Goal: Task Accomplishment & Management: Complete application form

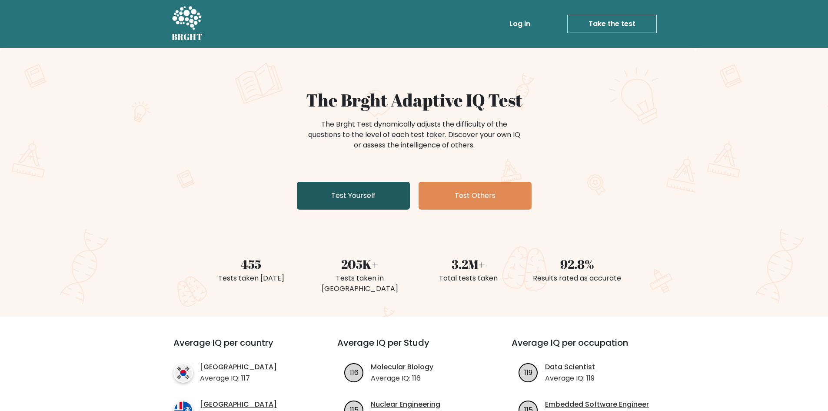
click at [361, 198] on link "Test Yourself" at bounding box center [353, 196] width 113 height 28
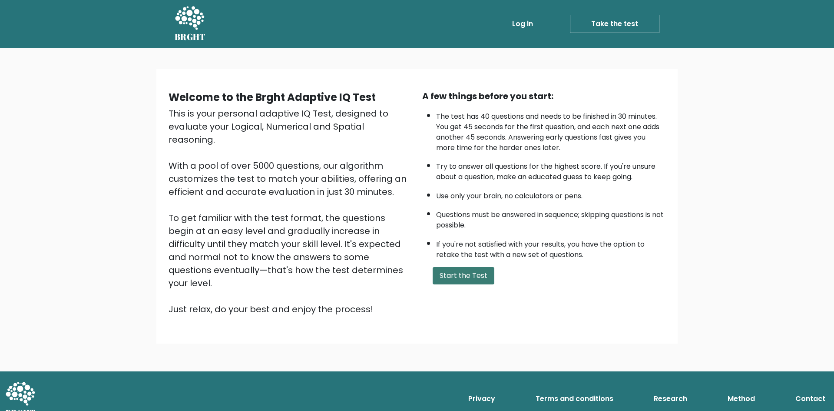
click at [474, 275] on button "Start the Test" at bounding box center [464, 275] width 62 height 17
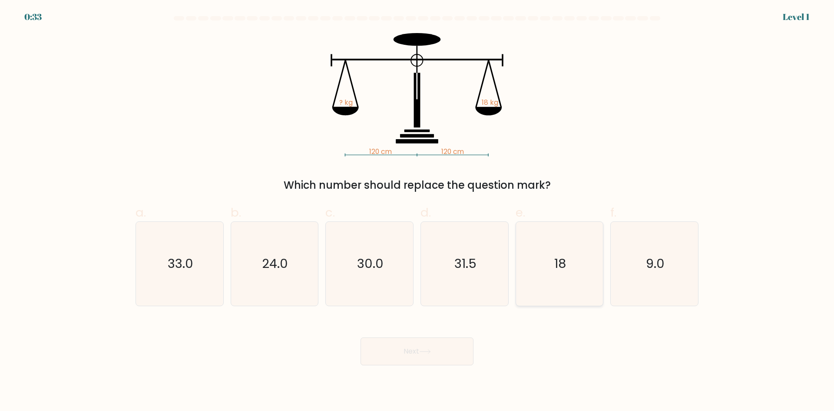
click at [560, 267] on text "18" at bounding box center [560, 263] width 12 height 17
click at [418, 211] on input "e. 18" at bounding box center [417, 209] width 0 height 6
radio input "true"
click at [431, 350] on icon at bounding box center [425, 351] width 12 height 5
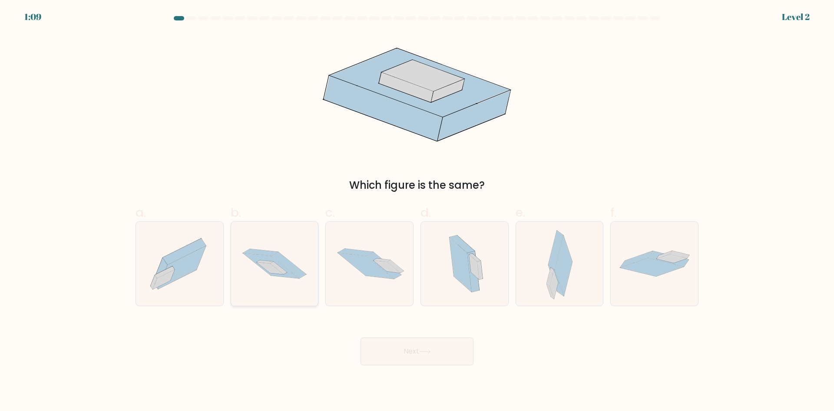
click at [293, 252] on icon at bounding box center [274, 264] width 87 height 58
click at [417, 211] on input "b." at bounding box center [417, 209] width 0 height 6
radio input "true"
click at [413, 356] on button "Next" at bounding box center [417, 351] width 113 height 28
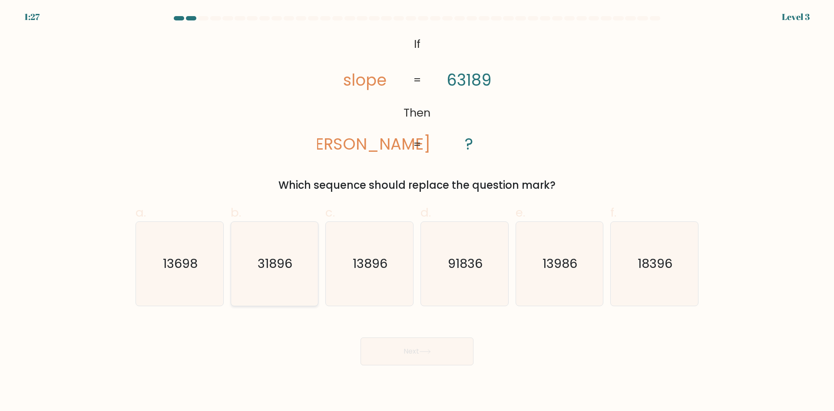
click at [285, 286] on icon "31896" at bounding box center [274, 264] width 84 height 84
click at [417, 211] on input "b. 31896" at bounding box center [417, 209] width 0 height 6
radio input "true"
click at [413, 342] on button "Next" at bounding box center [417, 351] width 113 height 28
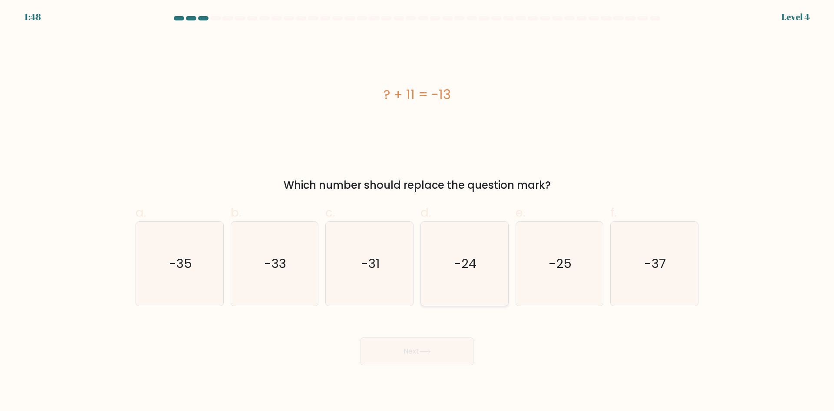
click at [475, 272] on text "-24" at bounding box center [465, 263] width 23 height 17
click at [418, 211] on input "d. -24" at bounding box center [417, 209] width 0 height 6
radio input "true"
click at [438, 353] on button "Next" at bounding box center [417, 351] width 113 height 28
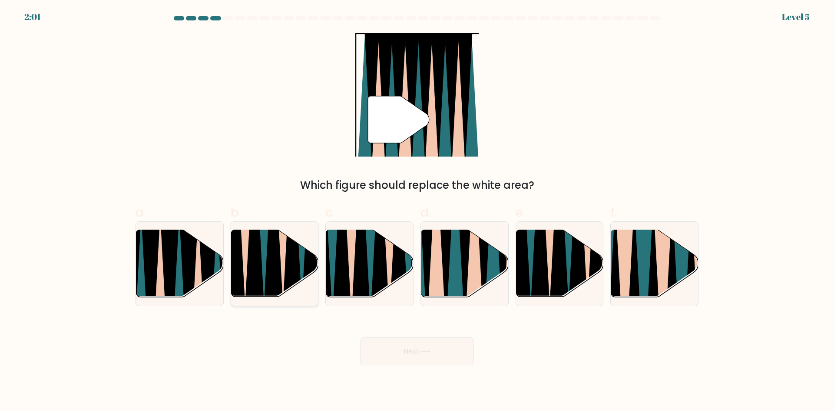
click at [279, 282] on icon at bounding box center [274, 230] width 20 height 175
click at [417, 211] on input "b." at bounding box center [417, 209] width 0 height 6
radio input "true"
click at [439, 350] on button "Next" at bounding box center [417, 351] width 113 height 28
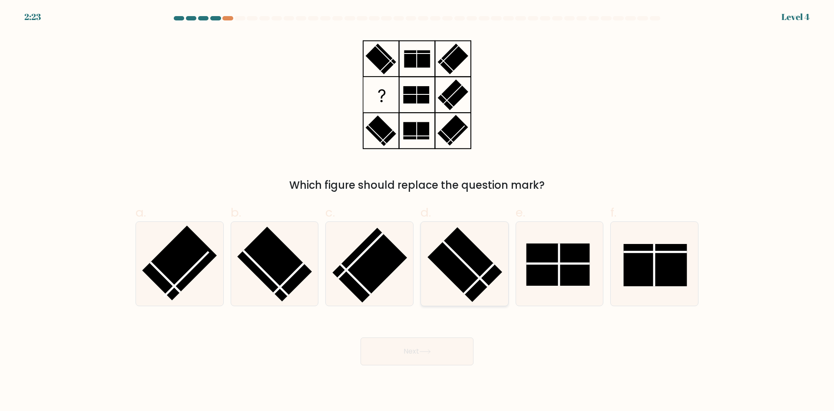
click at [471, 274] on rect at bounding box center [465, 264] width 75 height 75
click at [418, 211] on input "d." at bounding box center [417, 209] width 0 height 6
radio input "true"
click at [447, 342] on button "Next" at bounding box center [417, 351] width 113 height 28
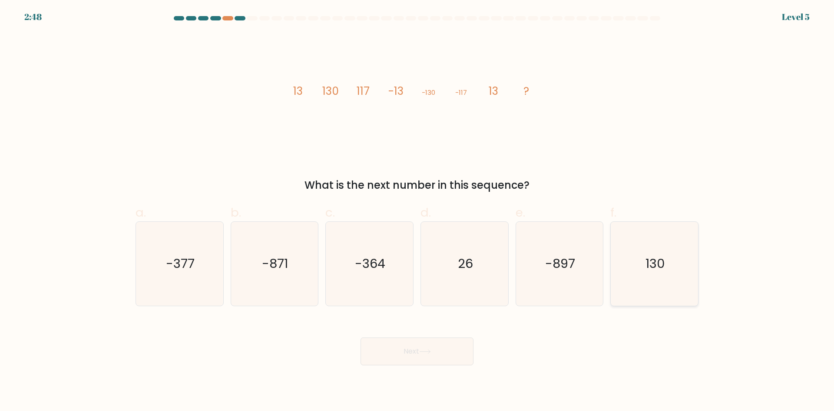
click at [668, 271] on icon "130" at bounding box center [655, 264] width 84 height 84
click at [418, 211] on input "f. 130" at bounding box center [417, 209] width 0 height 6
radio input "true"
click at [399, 356] on button "Next" at bounding box center [417, 351] width 113 height 28
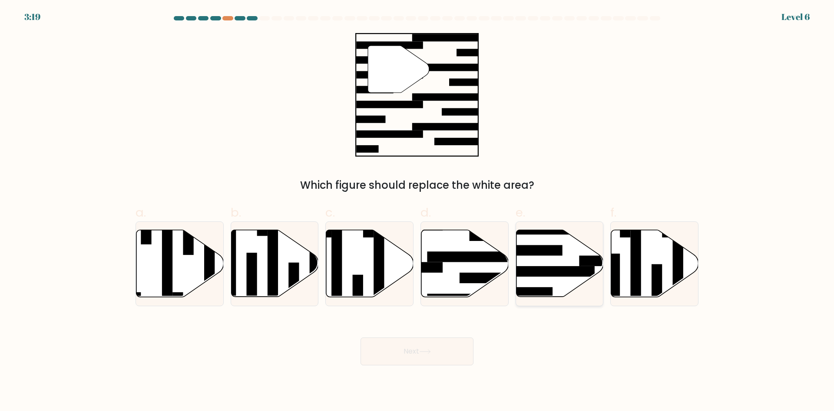
click at [584, 276] on rect at bounding box center [547, 271] width 95 height 10
click at [418, 211] on input "e." at bounding box center [417, 209] width 0 height 6
radio input "true"
click at [396, 356] on button "Next" at bounding box center [417, 351] width 113 height 28
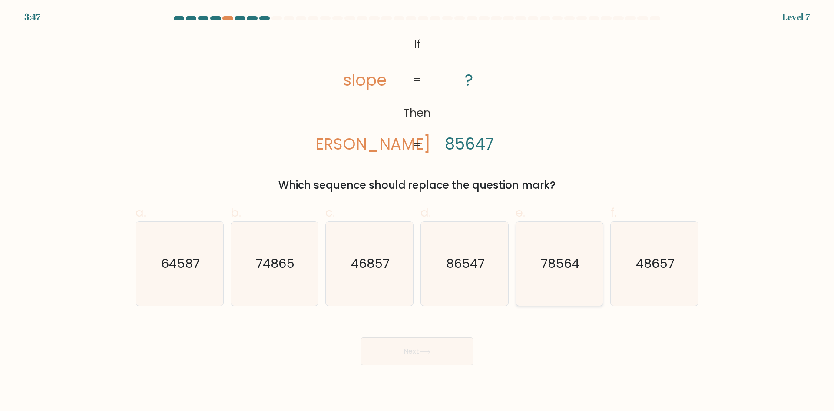
click at [561, 274] on icon "78564" at bounding box center [559, 264] width 84 height 84
click at [418, 211] on input "e. 78564" at bounding box center [417, 209] width 0 height 6
radio input "true"
click at [430, 357] on button "Next" at bounding box center [417, 351] width 113 height 28
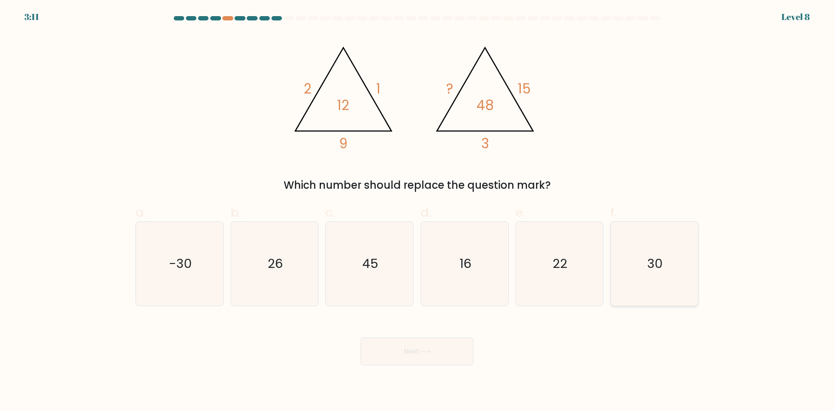
click at [656, 272] on icon "30" at bounding box center [655, 264] width 84 height 84
click at [418, 211] on input "f. 30" at bounding box center [417, 209] width 0 height 6
radio input "true"
click at [423, 340] on button "Next" at bounding box center [417, 351] width 113 height 28
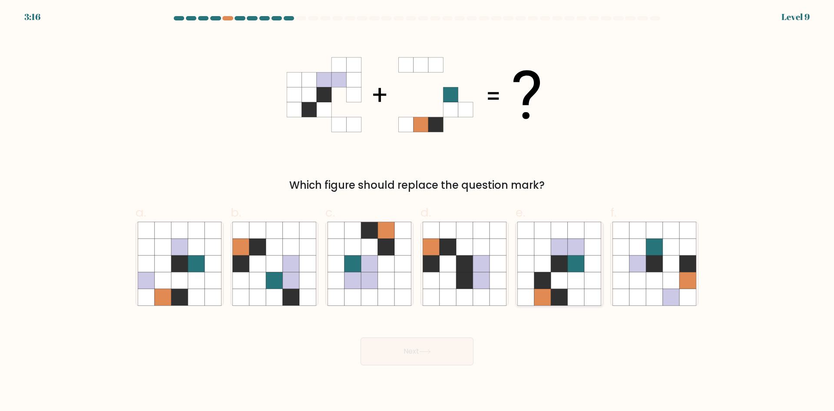
click at [572, 274] on icon at bounding box center [576, 280] width 17 height 17
click at [418, 211] on input "e." at bounding box center [417, 209] width 0 height 6
radio input "true"
click at [444, 356] on button "Next" at bounding box center [417, 351] width 113 height 28
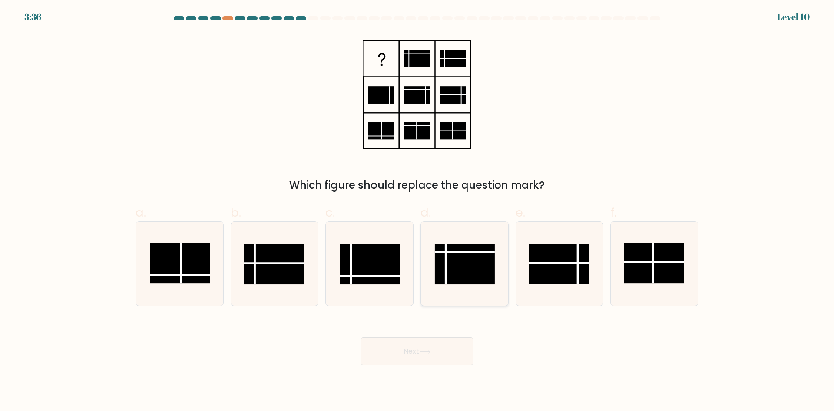
click at [472, 277] on rect at bounding box center [465, 264] width 60 height 40
click at [418, 211] on input "d." at bounding box center [417, 209] width 0 height 6
radio input "true"
click at [427, 355] on button "Next" at bounding box center [417, 351] width 113 height 28
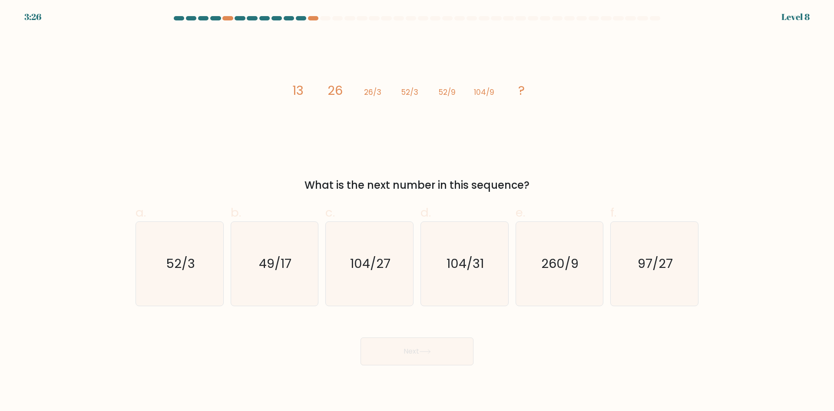
click at [488, 102] on icon "image/svg+xml 13 26 26/3 52/3 52/9 104/9 ?" at bounding box center [417, 94] width 261 height 123
click at [171, 277] on icon "52/3" at bounding box center [180, 264] width 84 height 84
click at [417, 211] on input "a. 52/3" at bounding box center [417, 209] width 0 height 6
radio input "true"
click at [434, 354] on button "Next" at bounding box center [417, 351] width 113 height 28
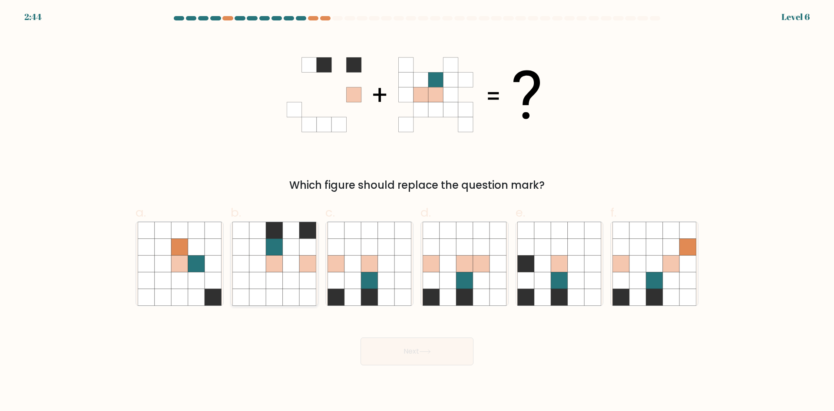
click at [279, 270] on icon at bounding box center [274, 263] width 17 height 17
click at [417, 211] on input "b." at bounding box center [417, 209] width 0 height 6
radio input "true"
click at [423, 352] on icon at bounding box center [425, 351] width 12 height 5
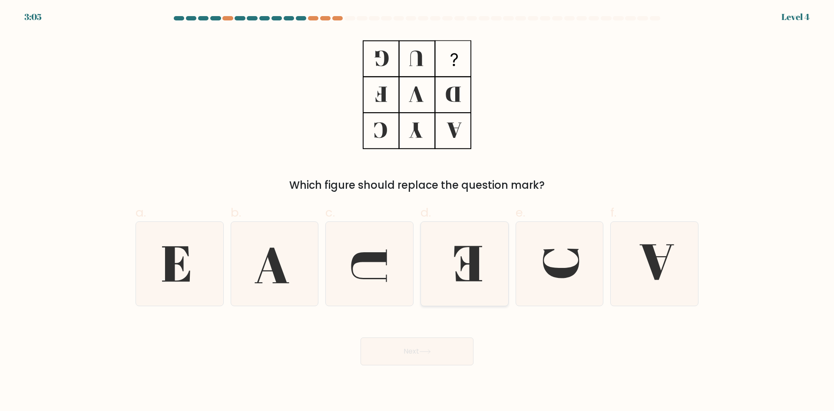
click at [455, 270] on icon at bounding box center [465, 264] width 84 height 84
click at [418, 211] on input "d." at bounding box center [417, 209] width 0 height 6
radio input "true"
click at [439, 348] on button "Next" at bounding box center [417, 351] width 113 height 28
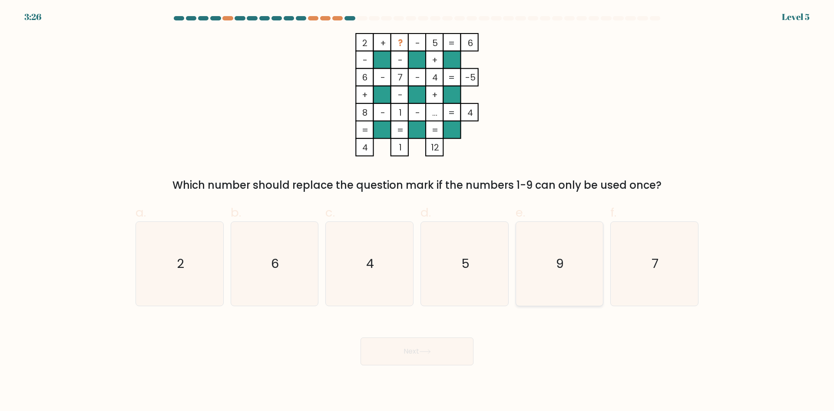
click at [563, 279] on icon "9" at bounding box center [559, 264] width 84 height 84
click at [418, 211] on input "e. 9" at bounding box center [417, 209] width 0 height 6
radio input "true"
click at [405, 345] on button "Next" at bounding box center [417, 351] width 113 height 28
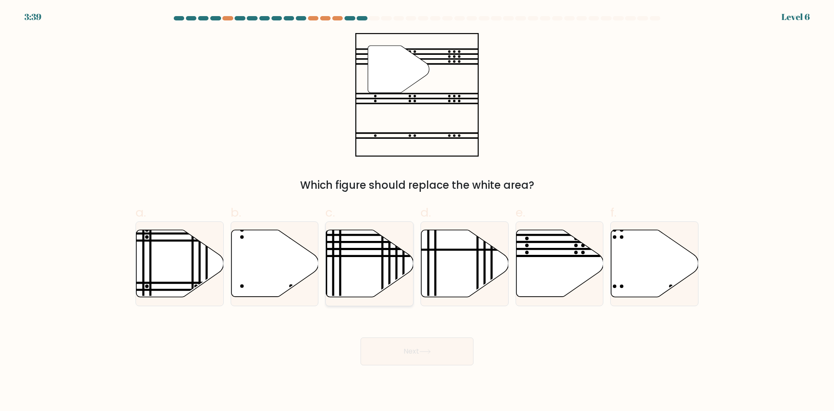
click at [374, 245] on icon at bounding box center [369, 263] width 87 height 67
click at [417, 211] on input "c." at bounding box center [417, 209] width 0 height 6
radio input "true"
click at [408, 343] on button "Next" at bounding box center [417, 351] width 113 height 28
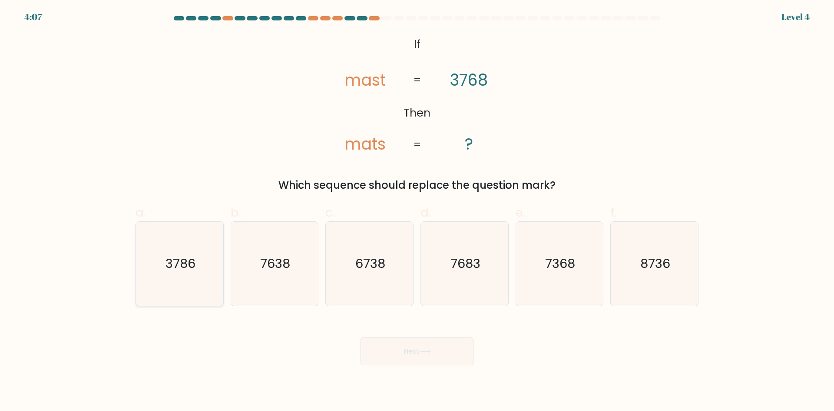
click at [169, 269] on text "3786" at bounding box center [181, 263] width 30 height 17
click at [417, 211] on input "a. 3786" at bounding box center [417, 209] width 0 height 6
radio input "true"
click at [434, 353] on button "Next" at bounding box center [417, 351] width 113 height 28
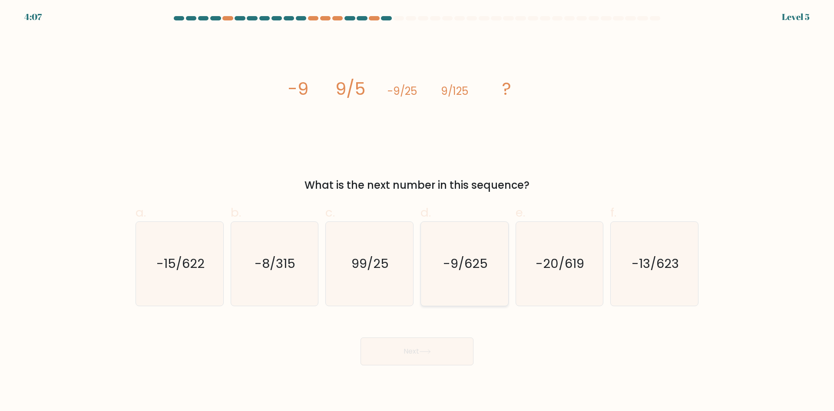
click at [446, 274] on icon "-9/625" at bounding box center [465, 264] width 84 height 84
click at [418, 211] on input "d. -9/625" at bounding box center [417, 209] width 0 height 6
radio input "true"
click at [443, 336] on div "Next" at bounding box center [417, 340] width 574 height 49
click at [427, 354] on button "Next" at bounding box center [417, 351] width 113 height 28
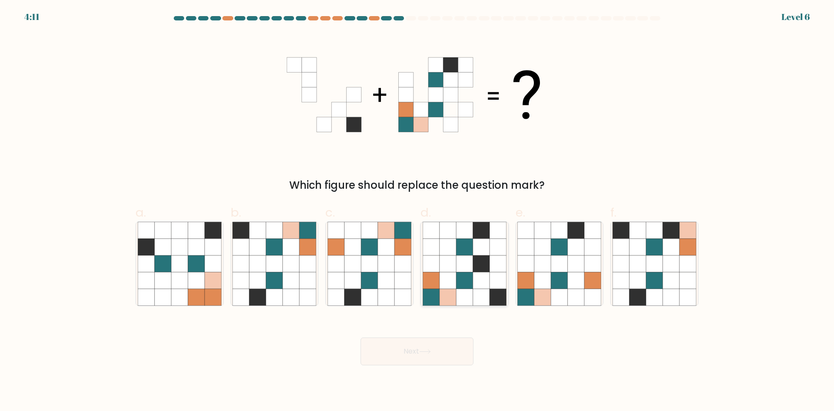
click at [499, 298] on icon at bounding box center [498, 296] width 17 height 17
click at [418, 211] on input "d." at bounding box center [417, 209] width 0 height 6
radio input "true"
click at [455, 348] on button "Next" at bounding box center [417, 351] width 113 height 28
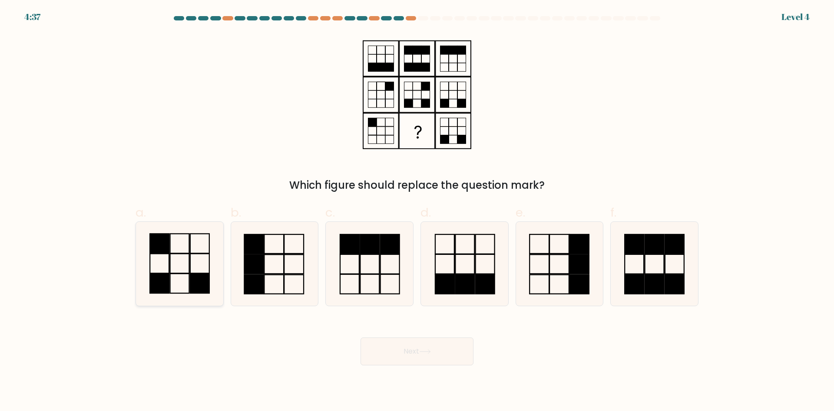
click at [186, 264] on icon at bounding box center [180, 264] width 84 height 84
click at [417, 211] on input "a." at bounding box center [417, 209] width 0 height 6
radio input "true"
click at [424, 344] on button "Next" at bounding box center [417, 351] width 113 height 28
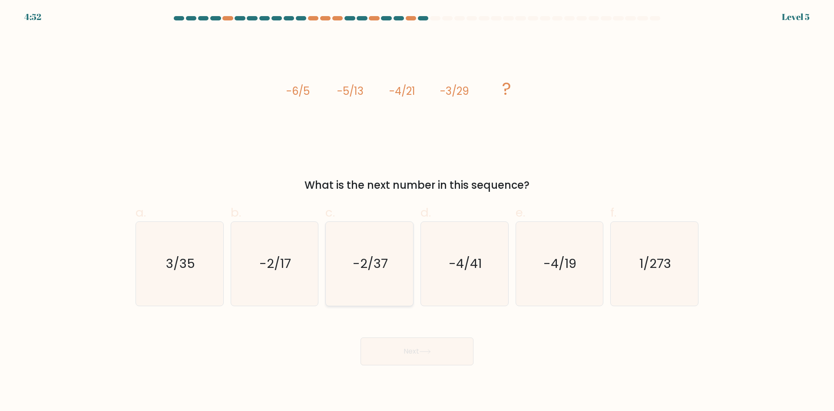
click at [363, 290] on icon "-2/37" at bounding box center [370, 264] width 84 height 84
click at [417, 211] on input "c. -2/37" at bounding box center [417, 209] width 0 height 6
radio input "true"
click at [404, 338] on button "Next" at bounding box center [417, 351] width 113 height 28
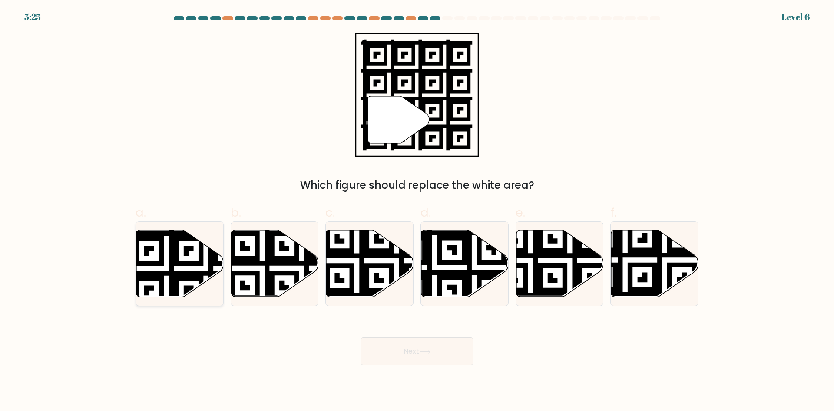
click at [161, 280] on icon at bounding box center [206, 228] width 158 height 158
click at [417, 211] on input "a." at bounding box center [417, 209] width 0 height 6
radio input "true"
click at [161, 280] on icon at bounding box center [205, 228] width 156 height 156
click at [417, 211] on input "a." at bounding box center [417, 209] width 0 height 6
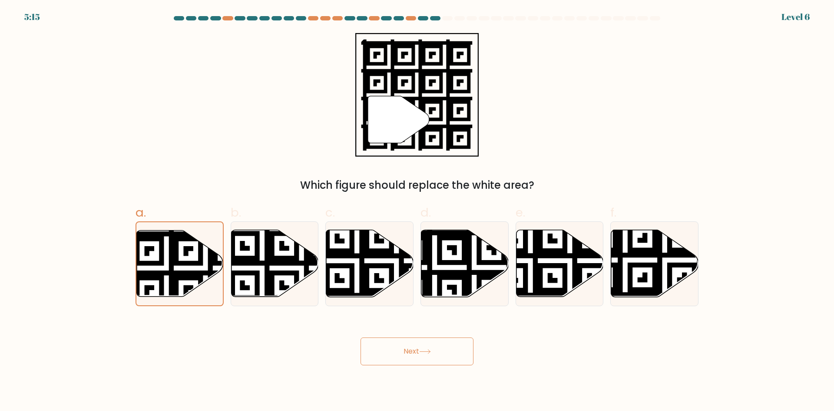
click at [408, 355] on button "Next" at bounding box center [417, 351] width 113 height 28
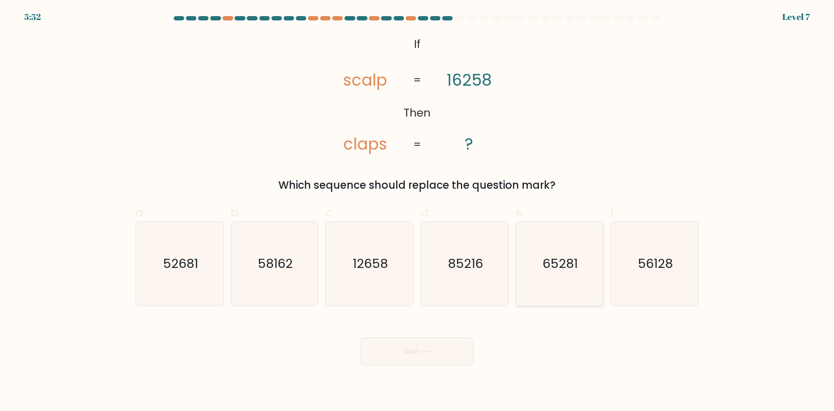
click at [566, 273] on icon "65281" at bounding box center [559, 264] width 84 height 84
click at [418, 211] on input "e. 65281" at bounding box center [417, 209] width 0 height 6
radio input "true"
click at [422, 358] on button "Next" at bounding box center [417, 351] width 113 height 28
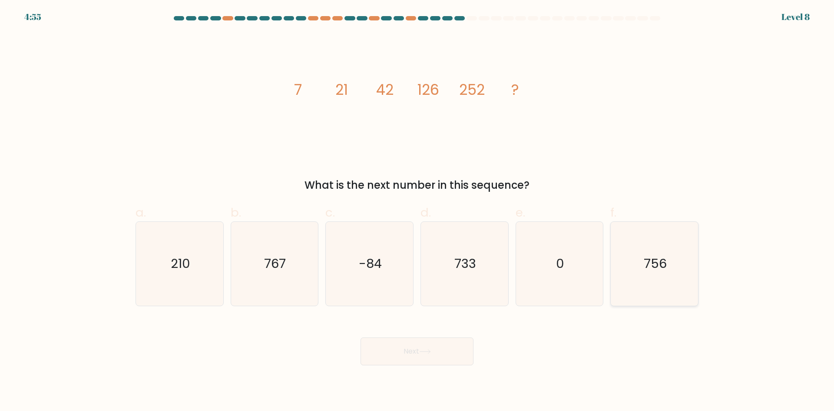
click at [682, 221] on div "756" at bounding box center [654, 263] width 88 height 85
click at [418, 211] on input "f. 756" at bounding box center [417, 209] width 0 height 6
radio input "true"
click at [436, 353] on button "Next" at bounding box center [417, 351] width 113 height 28
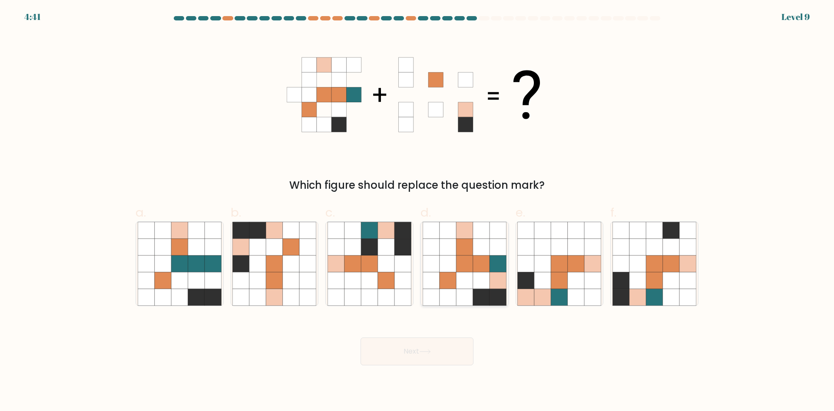
click at [497, 281] on icon at bounding box center [498, 280] width 17 height 17
click at [418, 211] on input "d." at bounding box center [417, 209] width 0 height 6
radio input "true"
click at [443, 350] on button "Next" at bounding box center [417, 351] width 113 height 28
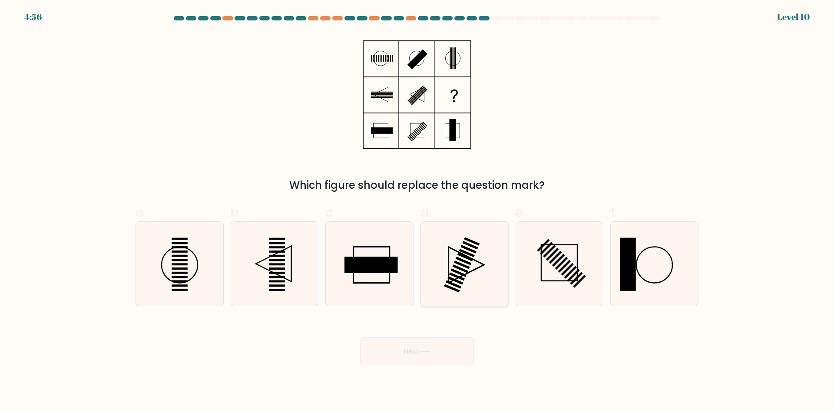
click at [462, 261] on rect at bounding box center [464, 260] width 16 height 8
click at [418, 211] on input "d." at bounding box center [417, 209] width 0 height 6
radio input "true"
click at [431, 347] on button "Next" at bounding box center [417, 351] width 113 height 28
click at [419, 352] on button "Next" at bounding box center [417, 351] width 113 height 28
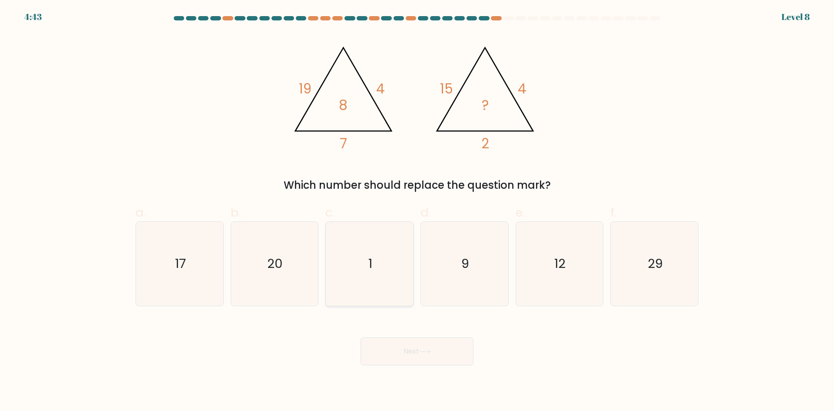
click at [366, 268] on icon "1" at bounding box center [370, 264] width 84 height 84
click at [417, 211] on input "c. 1" at bounding box center [417, 209] width 0 height 6
radio input "true"
click at [412, 351] on button "Next" at bounding box center [417, 351] width 113 height 28
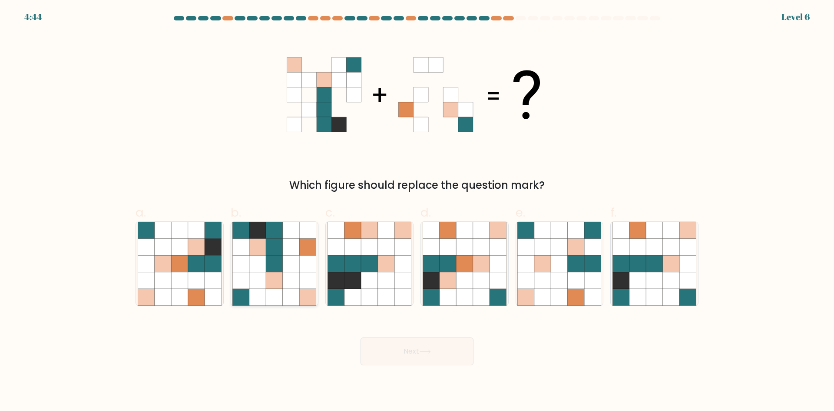
click at [287, 275] on icon at bounding box center [291, 280] width 17 height 17
click at [417, 211] on input "b." at bounding box center [417, 209] width 0 height 6
radio input "true"
click at [454, 360] on button "Next" at bounding box center [417, 351] width 113 height 28
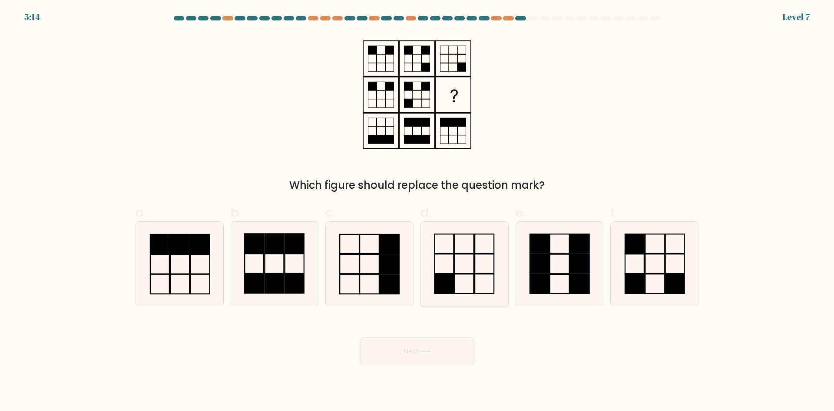
click at [453, 253] on rect at bounding box center [443, 244] width 19 height 20
click at [418, 211] on input "d." at bounding box center [417, 209] width 0 height 6
radio input "true"
click at [411, 354] on button "Next" at bounding box center [417, 351] width 113 height 28
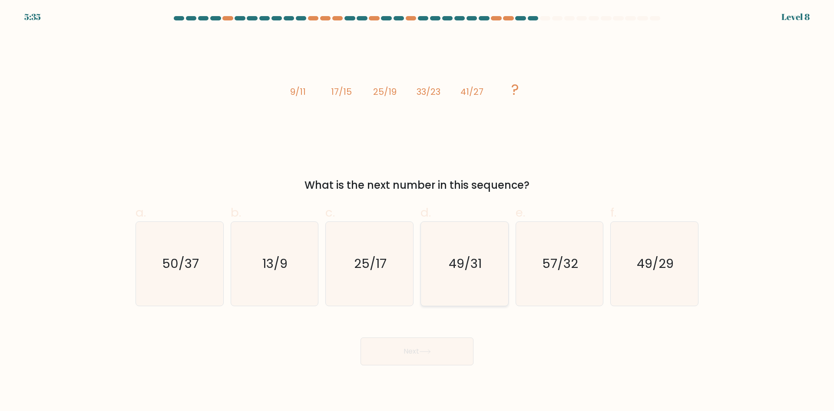
click at [465, 243] on icon "49/31" at bounding box center [465, 264] width 84 height 84
click at [418, 211] on input "d. 49/31" at bounding box center [417, 209] width 0 height 6
radio input "true"
click at [432, 347] on button "Next" at bounding box center [417, 351] width 113 height 28
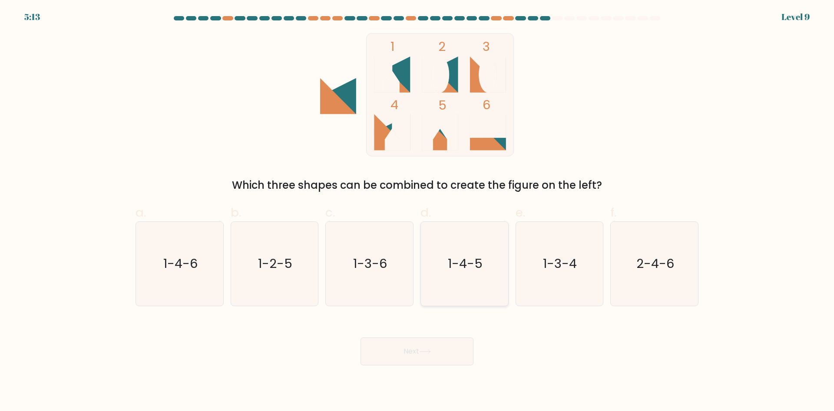
click at [467, 246] on icon "1-4-5" at bounding box center [465, 264] width 84 height 84
click at [418, 211] on input "d. 1-4-5" at bounding box center [417, 209] width 0 height 6
radio input "true"
click at [421, 350] on button "Next" at bounding box center [417, 351] width 113 height 28
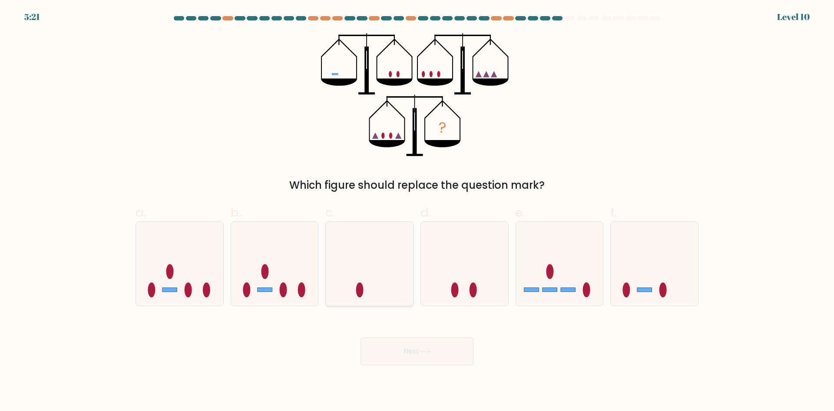
click at [355, 292] on icon at bounding box center [369, 263] width 87 height 72
click at [417, 211] on input "c." at bounding box center [417, 209] width 0 height 6
radio input "true"
click at [395, 351] on button "Next" at bounding box center [417, 351] width 113 height 28
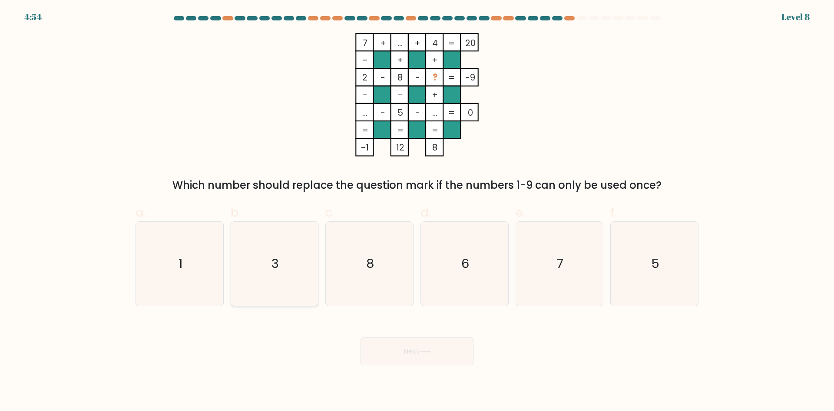
click at [278, 273] on icon "3" at bounding box center [274, 264] width 84 height 84
click at [417, 211] on input "b. 3" at bounding box center [417, 209] width 0 height 6
radio input "true"
click at [431, 358] on button "Next" at bounding box center [417, 351] width 113 height 28
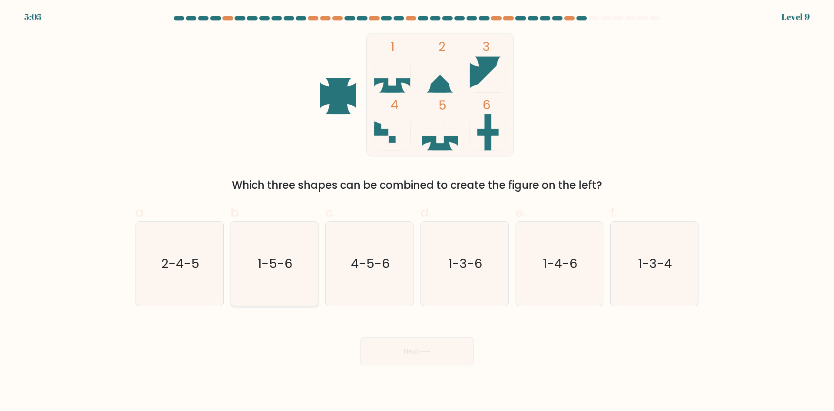
click at [278, 279] on icon "1-5-6" at bounding box center [274, 264] width 84 height 84
click at [417, 211] on input "b. 1-5-6" at bounding box center [417, 209] width 0 height 6
radio input "true"
click at [438, 350] on button "Next" at bounding box center [417, 351] width 113 height 28
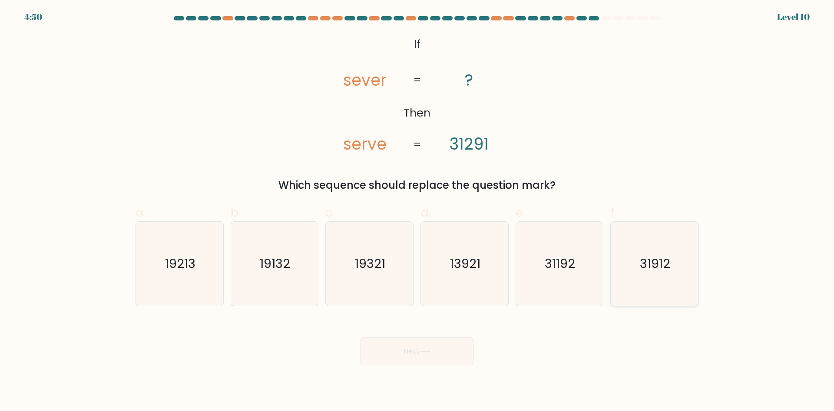
click at [654, 277] on icon "31912" at bounding box center [655, 264] width 84 height 84
click at [418, 211] on input "f. 31912" at bounding box center [417, 209] width 0 height 6
radio input "true"
click at [437, 352] on button "Next" at bounding box center [417, 351] width 113 height 28
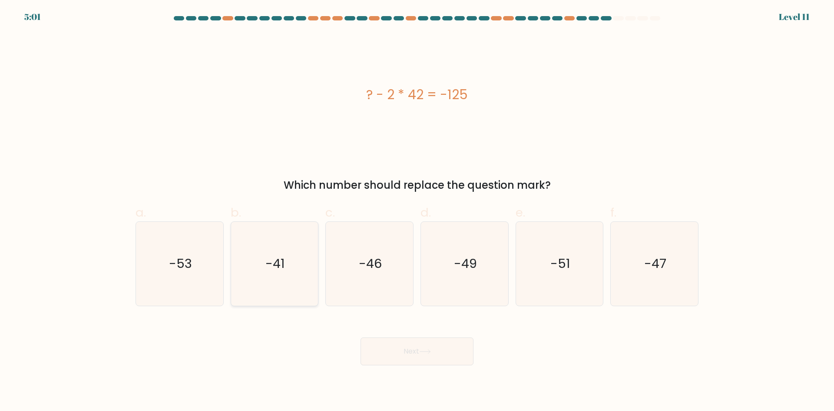
click at [270, 285] on icon "-41" at bounding box center [274, 264] width 84 height 84
click at [417, 211] on input "b. -41" at bounding box center [417, 209] width 0 height 6
radio input "true"
click at [442, 363] on button "Next" at bounding box center [417, 351] width 113 height 28
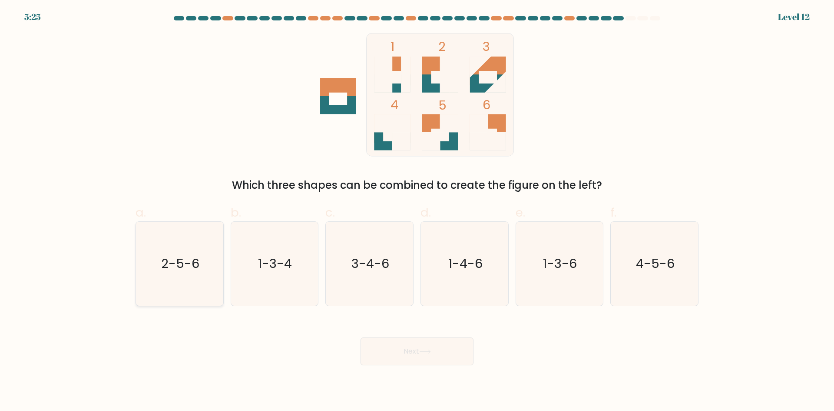
click at [189, 285] on icon "2-5-6" at bounding box center [180, 264] width 84 height 84
click at [417, 211] on input "a. 2-5-6" at bounding box center [417, 209] width 0 height 6
radio input "true"
click at [398, 345] on button "Next" at bounding box center [417, 351] width 113 height 28
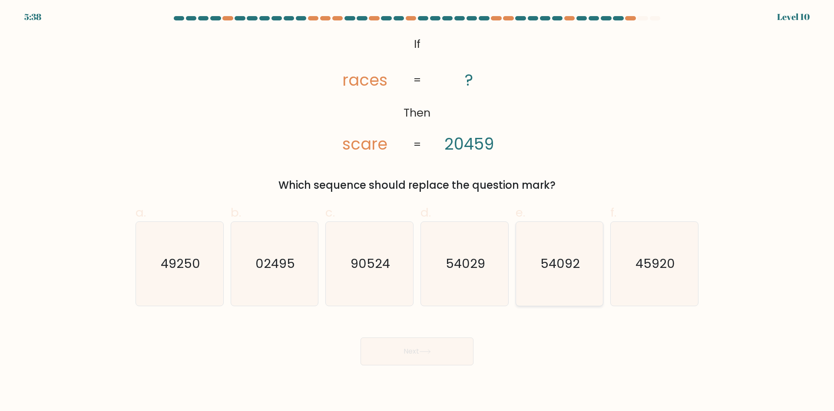
click at [547, 280] on icon "54092" at bounding box center [559, 264] width 84 height 84
click at [418, 211] on input "e. 54092" at bounding box center [417, 209] width 0 height 6
radio input "true"
click at [437, 340] on button "Next" at bounding box center [417, 351] width 113 height 28
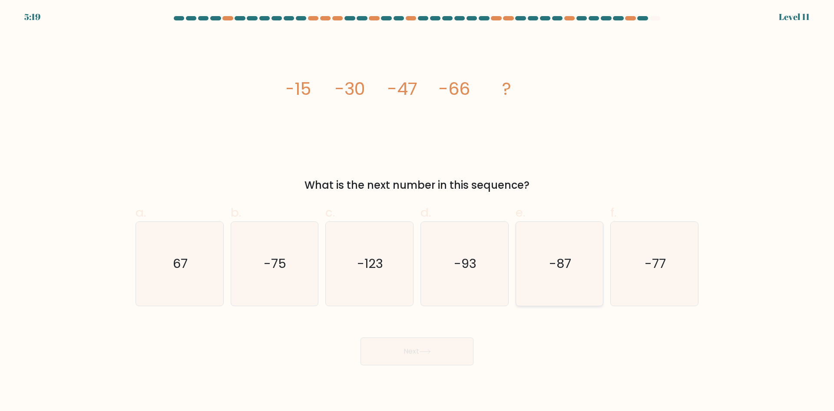
click at [553, 233] on icon "-87" at bounding box center [559, 264] width 84 height 84
click at [418, 211] on input "e. -87" at bounding box center [417, 209] width 0 height 6
radio input "true"
click at [451, 354] on button "Next" at bounding box center [417, 351] width 113 height 28
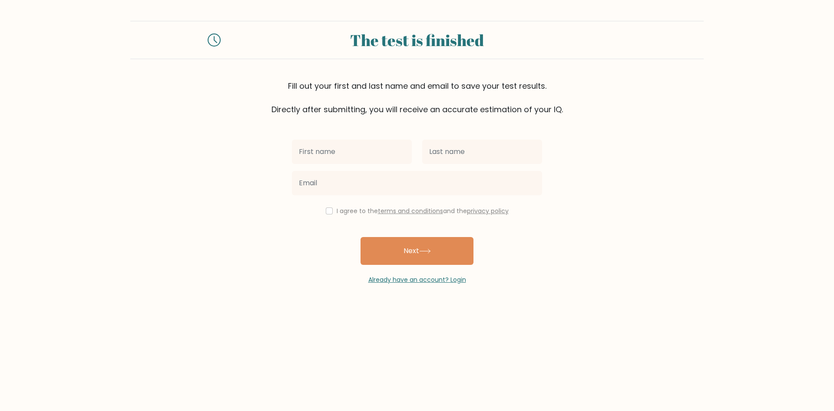
click at [342, 158] on input "text" at bounding box center [352, 151] width 120 height 24
type input "Maria Kristel"
click at [514, 161] on input "text" at bounding box center [482, 151] width 120 height 24
type input "Fideli"
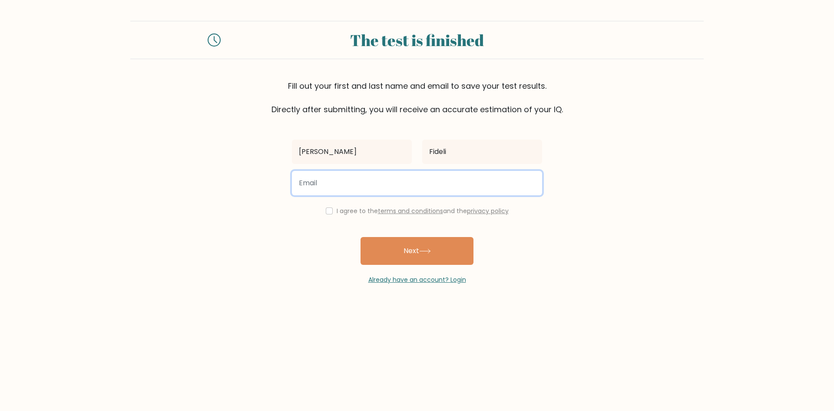
click at [451, 182] on input "email" at bounding box center [417, 183] width 250 height 24
type input "fidelimariakristel@gmail.com"
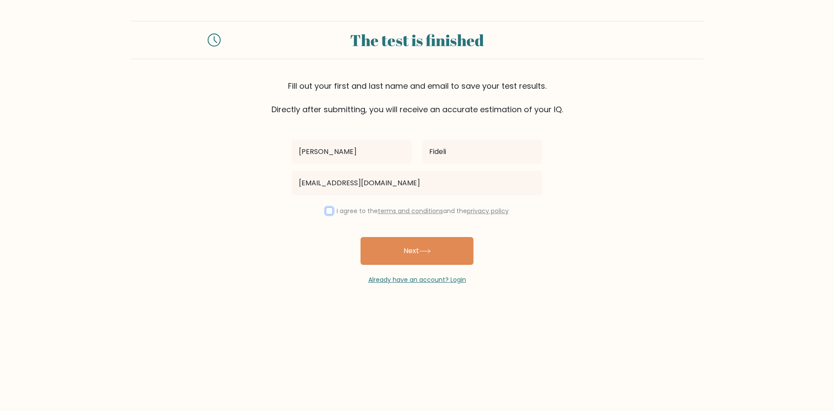
click at [328, 213] on input "checkbox" at bounding box center [329, 210] width 7 height 7
checkbox input "true"
click at [402, 245] on button "Next" at bounding box center [417, 251] width 113 height 28
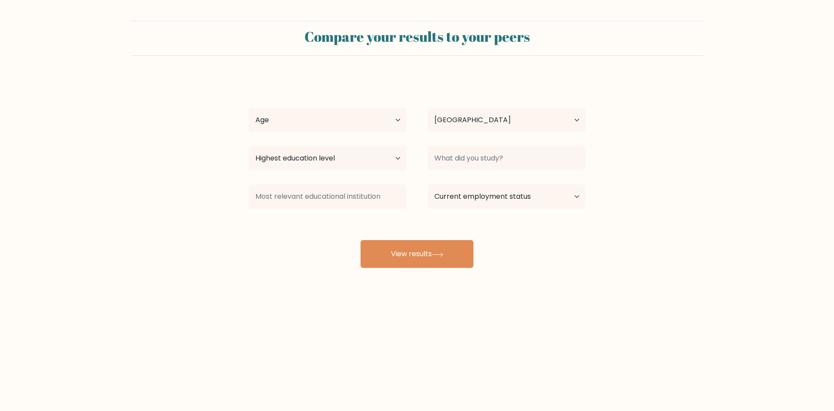
select select "PH"
click at [392, 128] on select "Age Under [DEMOGRAPHIC_DATA] [DEMOGRAPHIC_DATA] [DEMOGRAPHIC_DATA] [DEMOGRAPHIC…" at bounding box center [328, 120] width 158 height 24
select select "35_44"
click at [249, 108] on select "Age Under [DEMOGRAPHIC_DATA] [DEMOGRAPHIC_DATA] [DEMOGRAPHIC_DATA] [DEMOGRAPHIC…" at bounding box center [328, 120] width 158 height 24
click at [377, 165] on select "Highest education level No schooling Primary Lower Secondary Upper Secondary Oc…" at bounding box center [328, 158] width 158 height 24
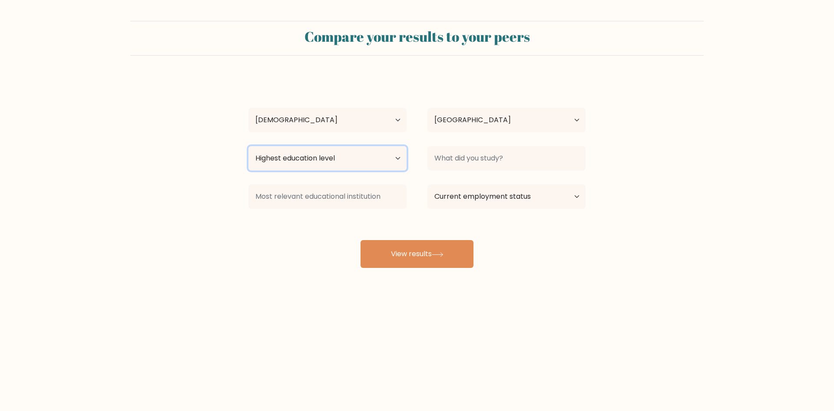
select select "bachelors_degree"
click at [249, 146] on select "Highest education level No schooling Primary Lower Secondary Upper Secondary Oc…" at bounding box center [328, 158] width 158 height 24
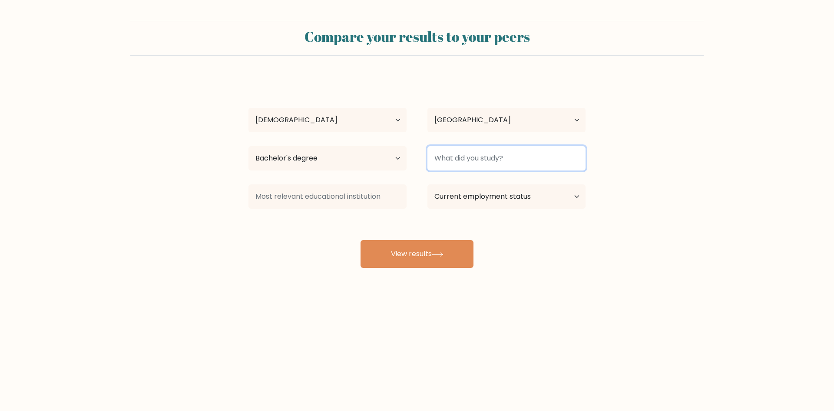
click at [494, 168] on input at bounding box center [507, 158] width 158 height 24
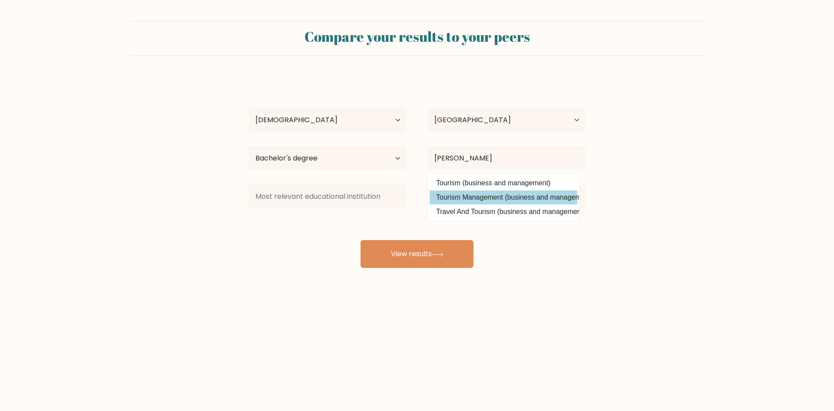
click at [491, 199] on div "Maria Kristel Fideli Age Under 18 years old 18-24 years old 25-34 years old 35-…" at bounding box center [417, 171] width 348 height 191
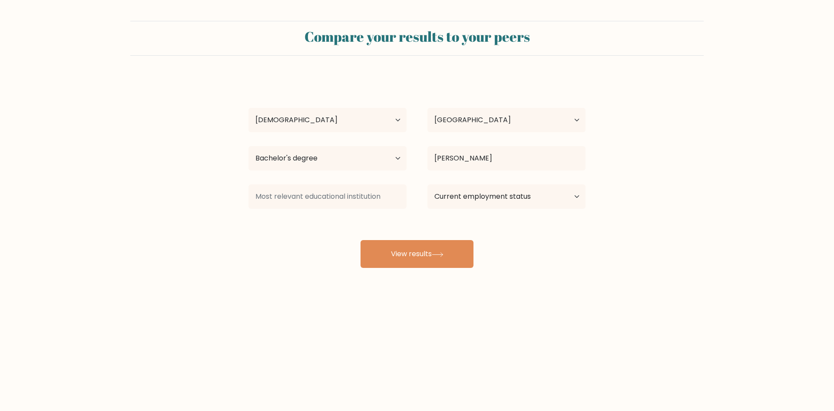
click at [483, 172] on div "BS Touri Tourism (business and management) Tourism Management (business and man…" at bounding box center [506, 158] width 179 height 31
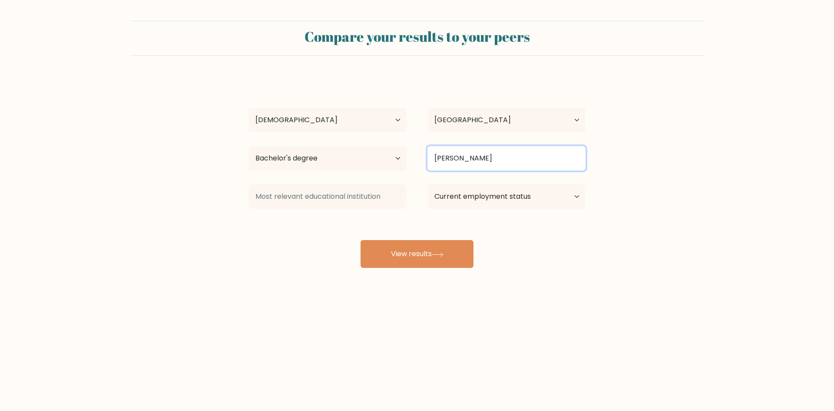
click at [482, 159] on input "BS Touri" at bounding box center [507, 158] width 158 height 24
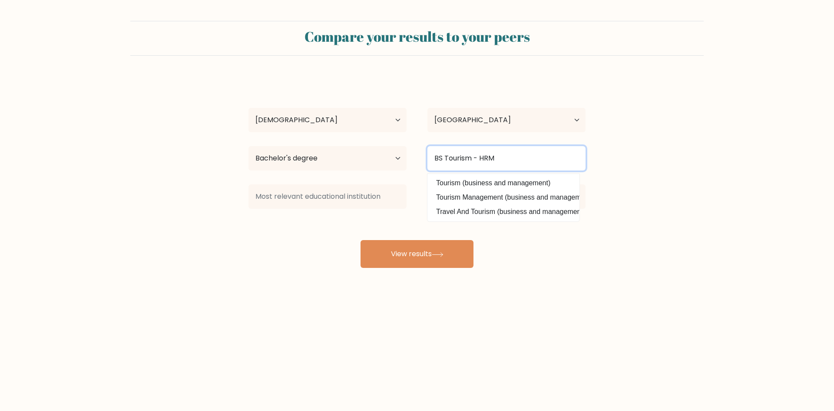
type input "BS Tourism - HRM"
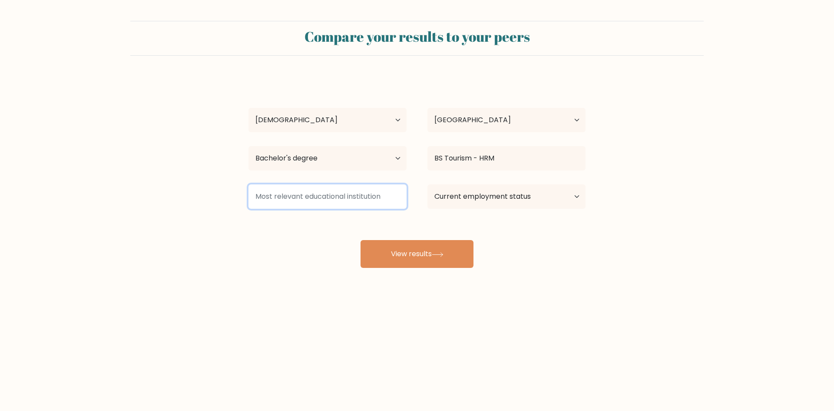
click at [328, 200] on input at bounding box center [328, 196] width 158 height 24
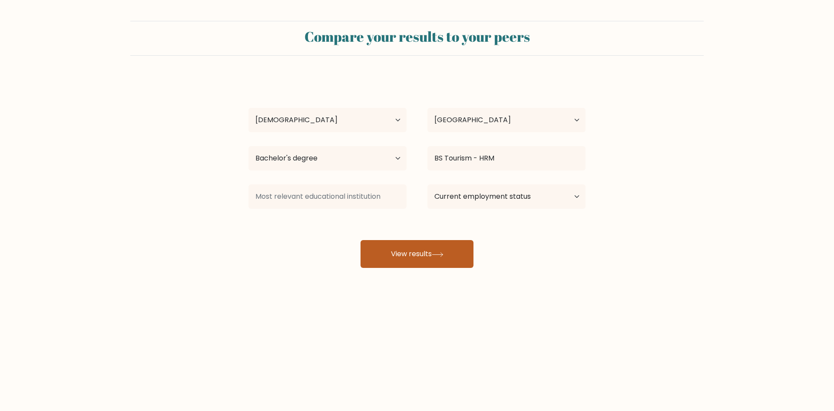
click at [428, 252] on button "View results" at bounding box center [417, 254] width 113 height 28
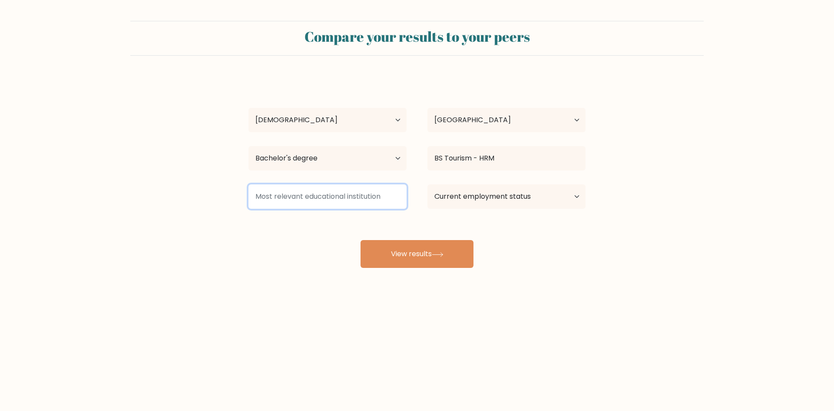
click at [322, 201] on input at bounding box center [328, 196] width 158 height 24
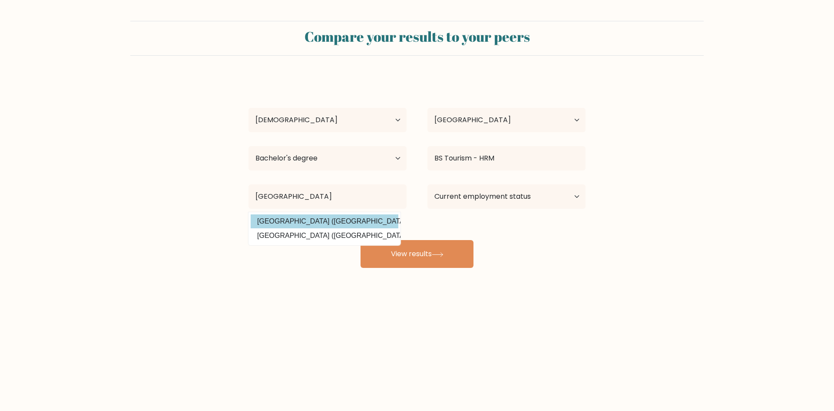
click at [323, 220] on option "Batangas State University (Philippines)" at bounding box center [325, 221] width 148 height 14
type input "Batangas State University"
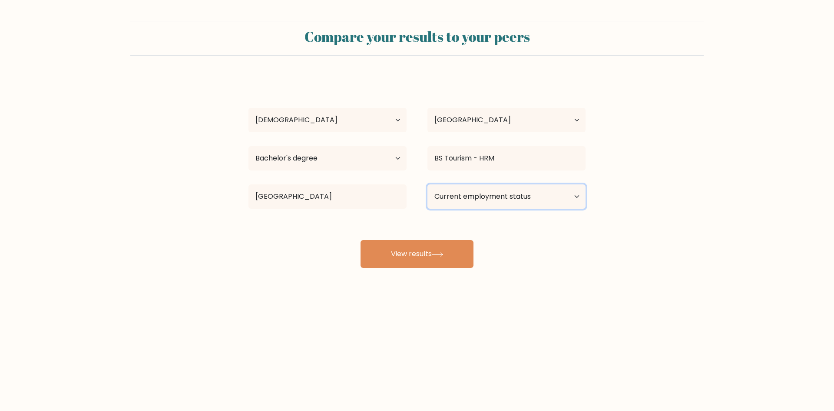
click at [513, 208] on select "Current employment status Employed Student Retired Other / prefer not to answer" at bounding box center [507, 196] width 158 height 24
select select "employed"
click at [428, 184] on select "Current employment status Employed Student Retired Other / prefer not to answer" at bounding box center [507, 196] width 158 height 24
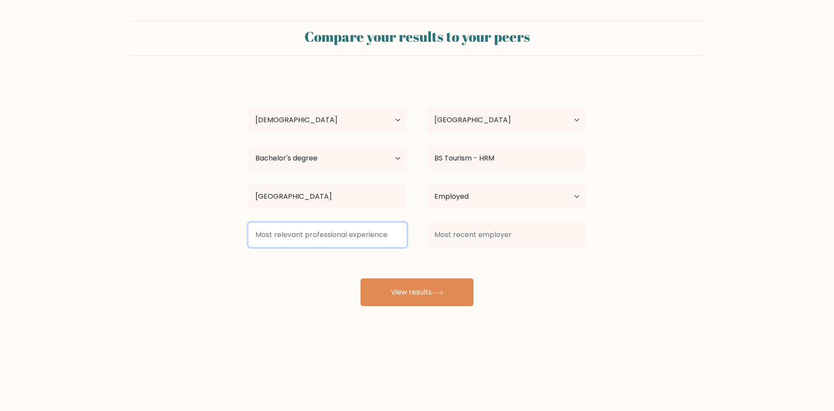
click at [343, 242] on input at bounding box center [328, 234] width 158 height 24
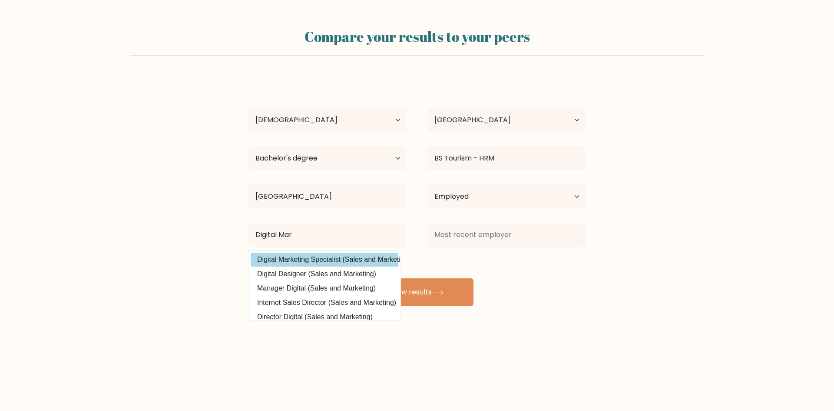
click at [314, 260] on div "Maria Kristel Fideli Age Under 18 years old 18-24 years old 25-34 years old 35-…" at bounding box center [417, 190] width 348 height 229
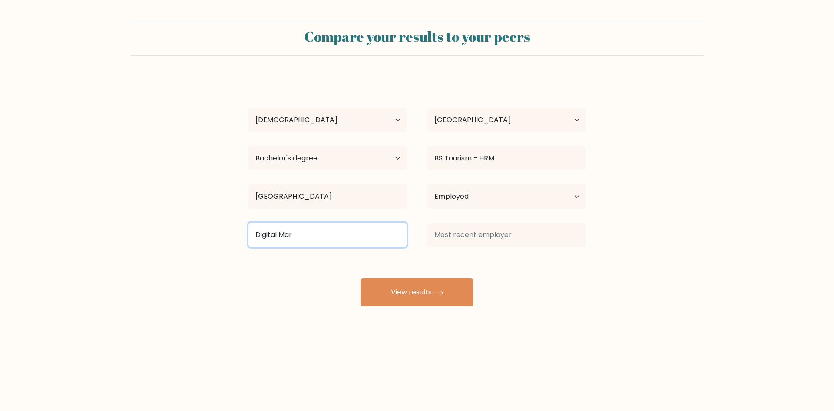
click at [352, 228] on input "Digital Mar" at bounding box center [328, 234] width 158 height 24
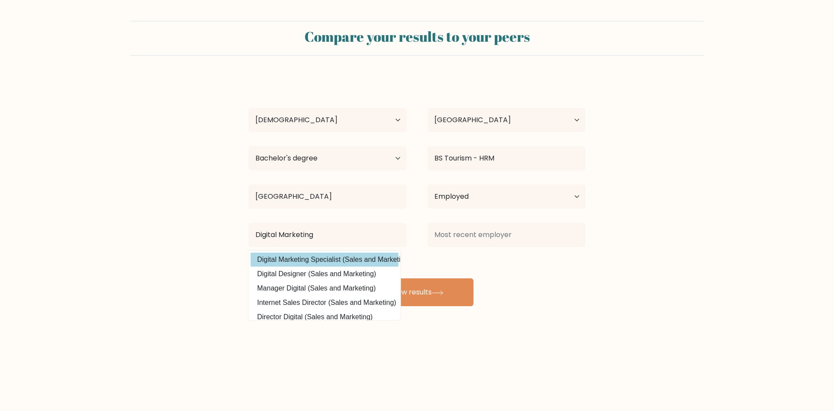
click at [328, 262] on option "Digital Marketing Specialist (Sales and Marketing)" at bounding box center [325, 259] width 148 height 14
type input "Digital Marketing Specialist"
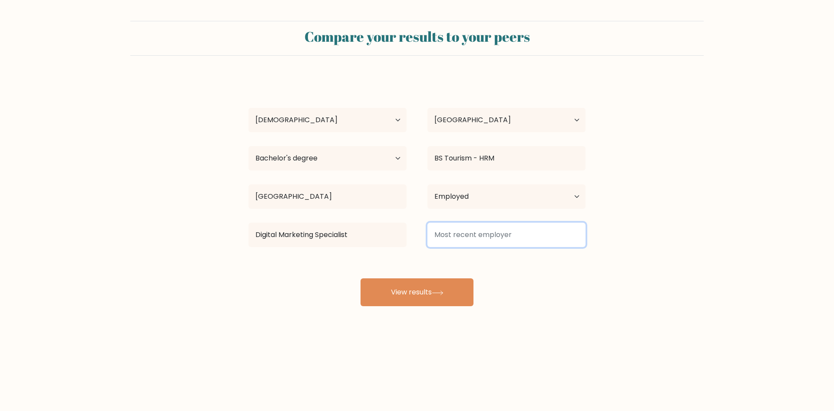
click at [503, 230] on input at bounding box center [507, 234] width 158 height 24
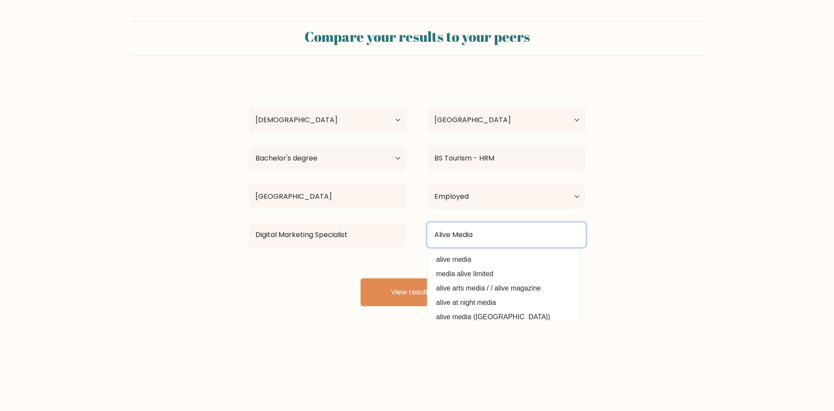
type input "Alive Media"
click at [654, 256] on form "Compare your results to your peers Maria Kristel Fideli Age Under 18 years old …" at bounding box center [417, 163] width 834 height 285
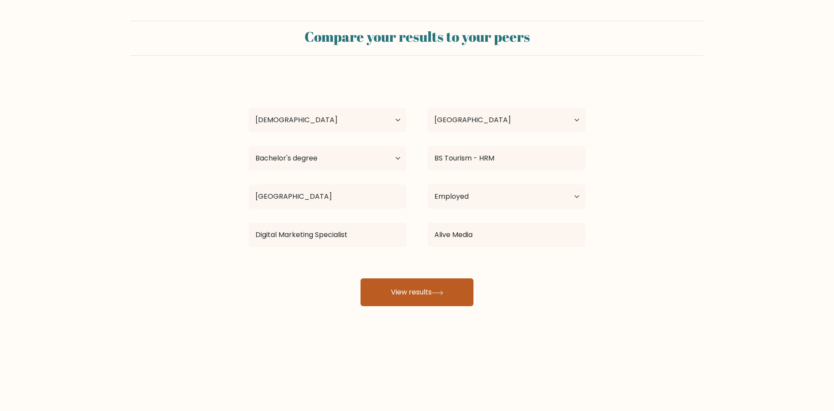
click at [413, 293] on button "View results" at bounding box center [417, 292] width 113 height 28
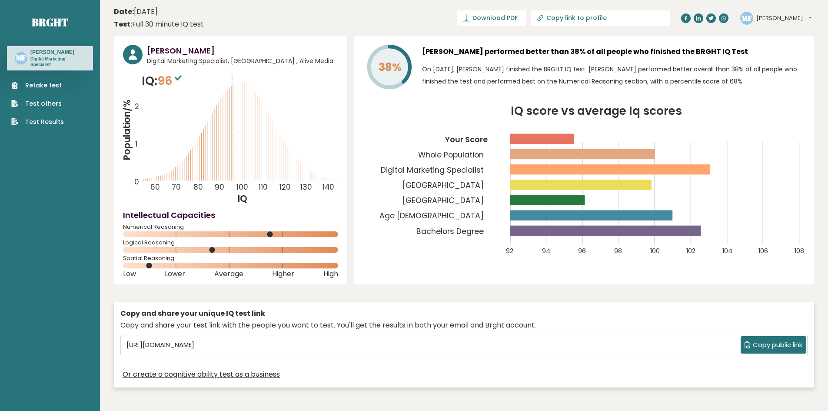
click at [43, 119] on link "Test Results" at bounding box center [37, 121] width 53 height 9
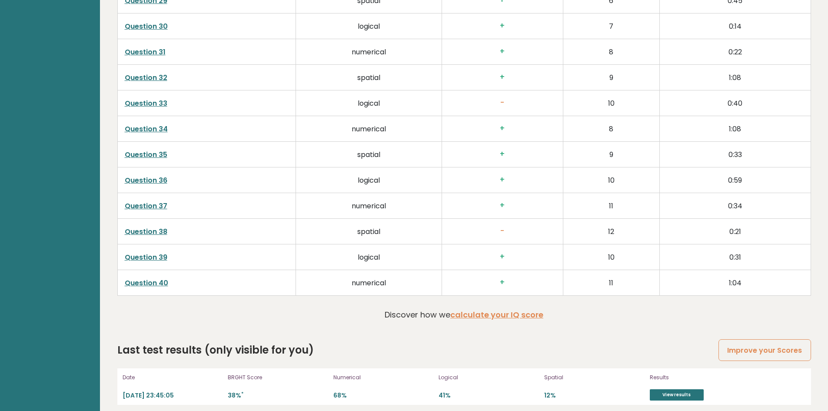
scroll to position [2237, 0]
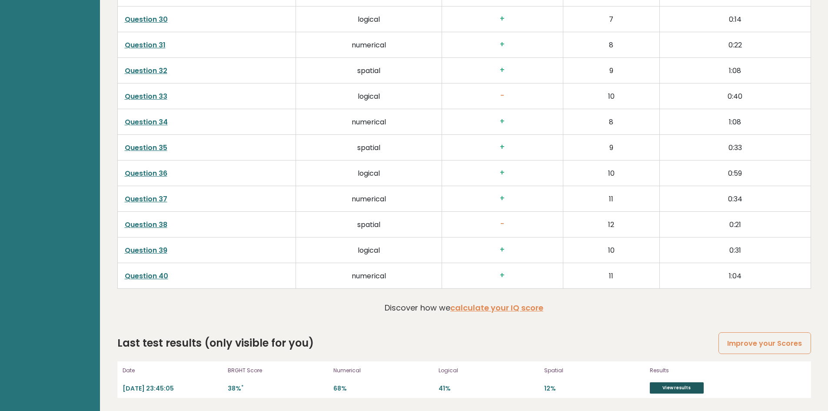
click at [685, 389] on link "View results" at bounding box center [677, 387] width 54 height 11
